Goal: Information Seeking & Learning: Understand process/instructions

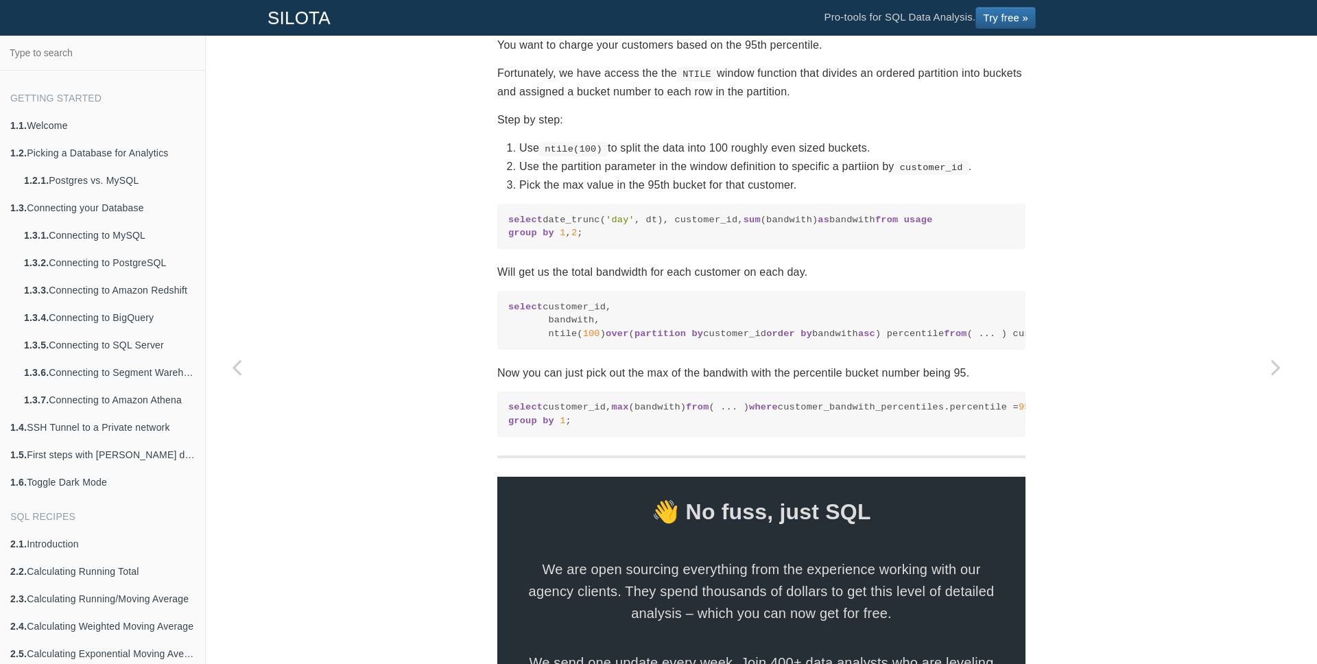
scroll to position [771, 0]
click at [614, 426] on code "select customer_id, max (bandwith) from ( ... ) where customer_bandwith_percent…" at bounding box center [761, 412] width 506 height 27
click at [595, 426] on code "select customer_id, max (bandwith) from ( ... ) where customer_bandwith_percent…" at bounding box center [761, 412] width 506 height 27
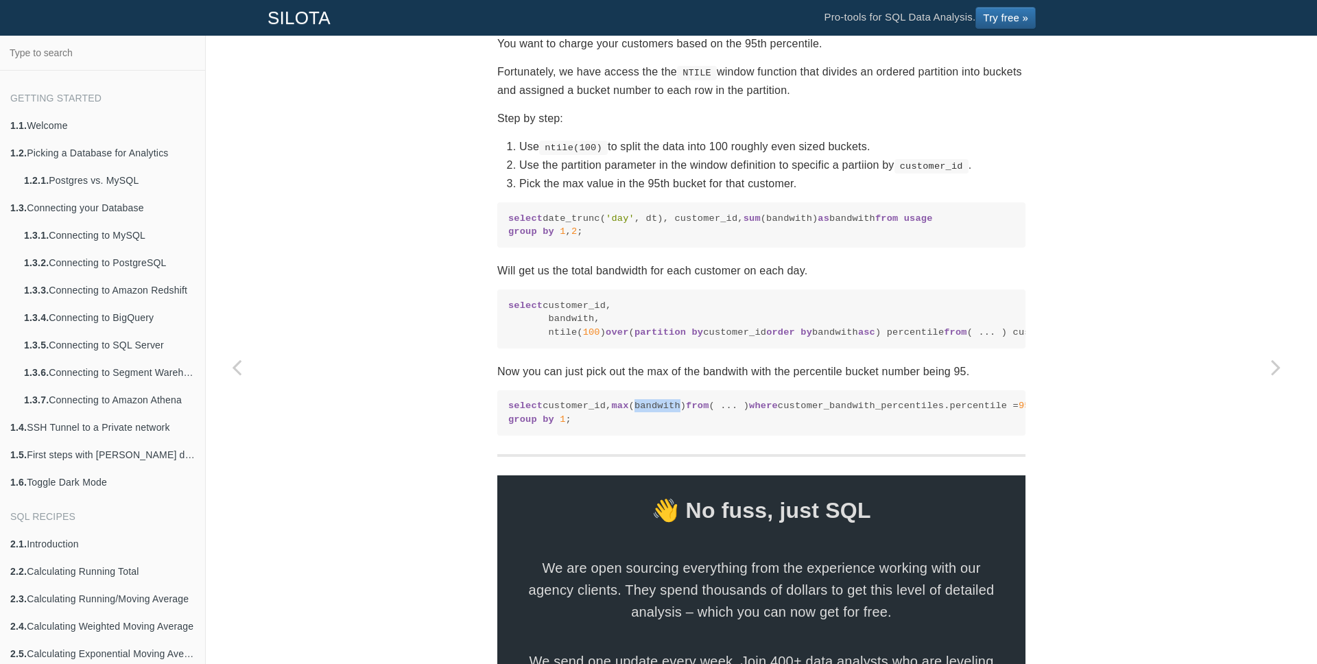
click at [549, 327] on code "select customer_id, bandwith, ntile( 100 ) over ( partition by customer_id orde…" at bounding box center [761, 319] width 506 height 40
